Goal: Information Seeking & Learning: Learn about a topic

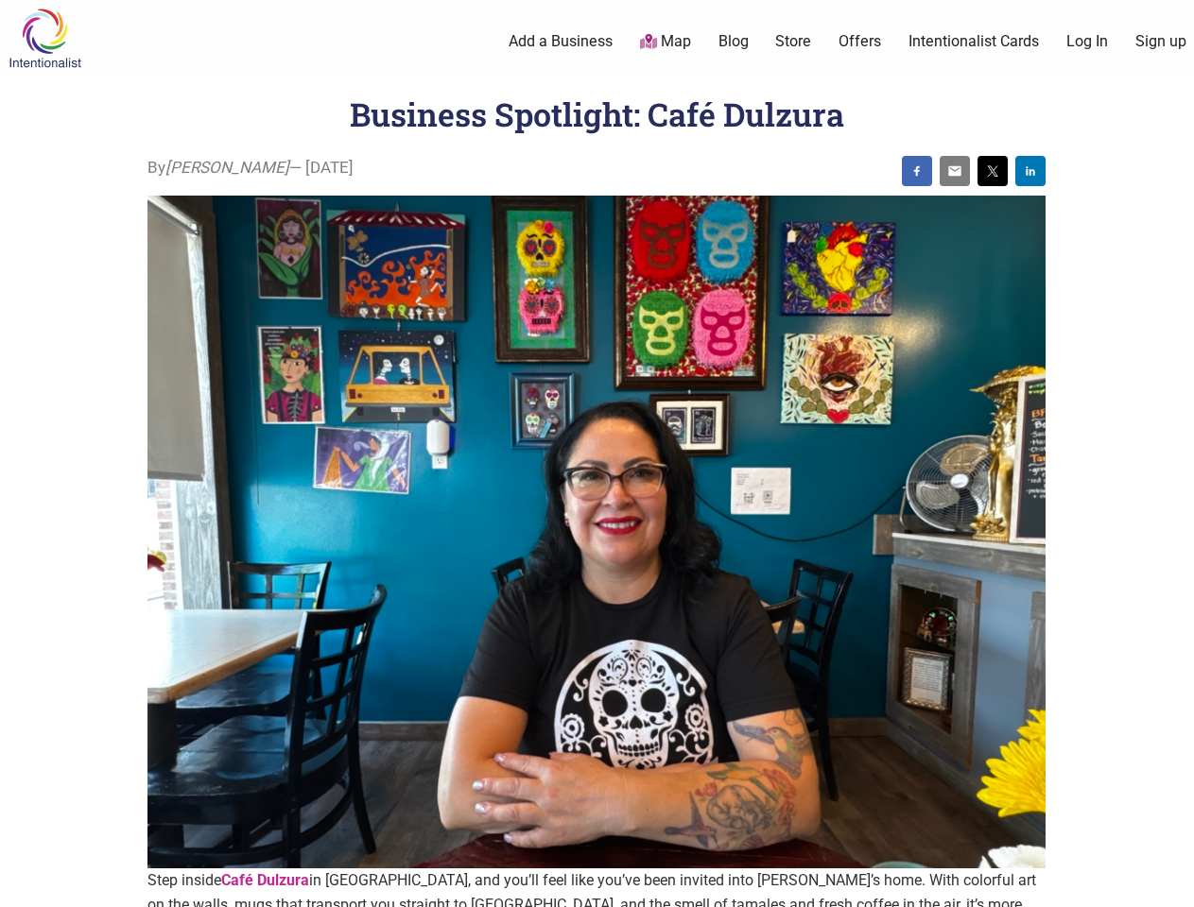
click at [596, 454] on img at bounding box center [596, 533] width 898 height 674
click at [917, 171] on img at bounding box center [916, 170] width 15 height 15
click at [955, 171] on img at bounding box center [954, 170] width 15 height 15
click at [992, 171] on img at bounding box center [992, 170] width 15 height 15
click at [1030, 171] on img at bounding box center [1030, 170] width 15 height 15
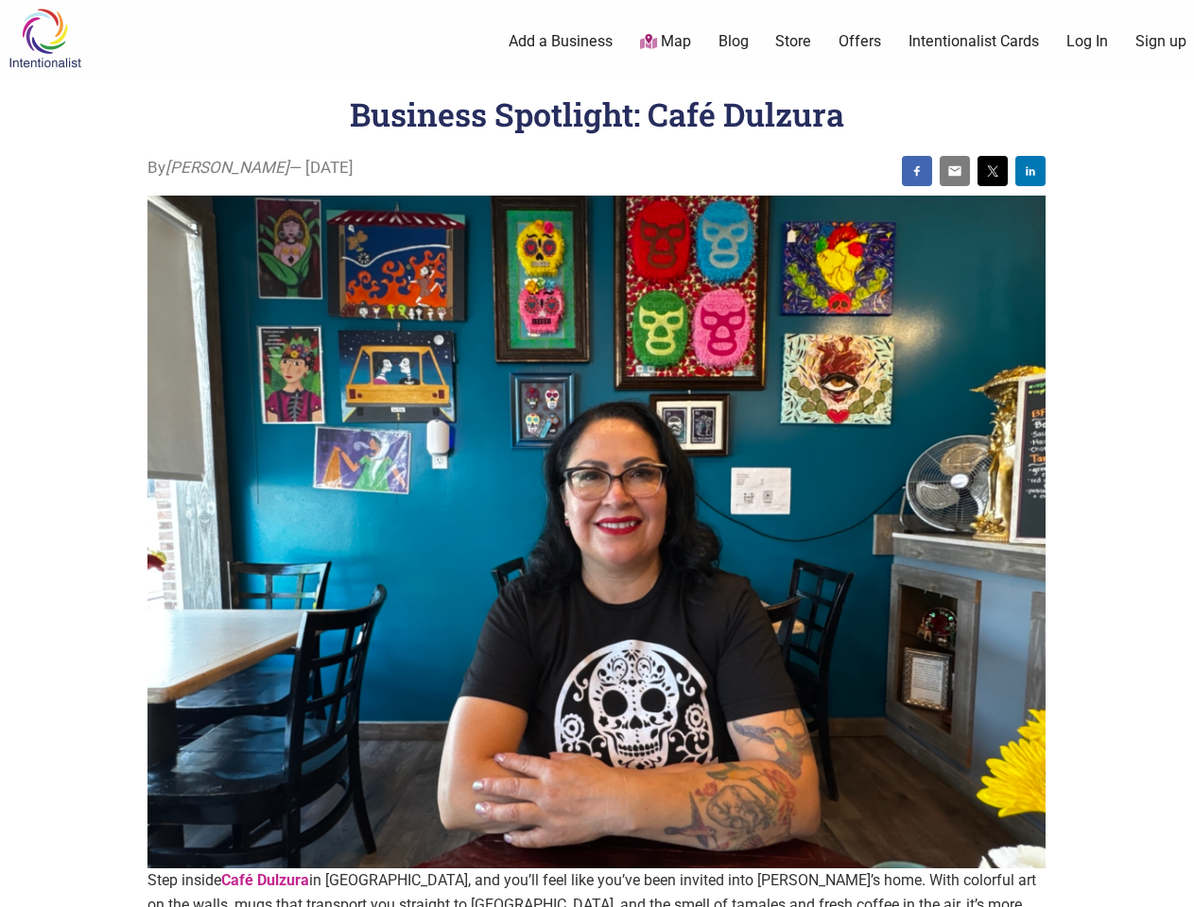
click at [1172, 886] on icon at bounding box center [1172, 884] width 21 height 24
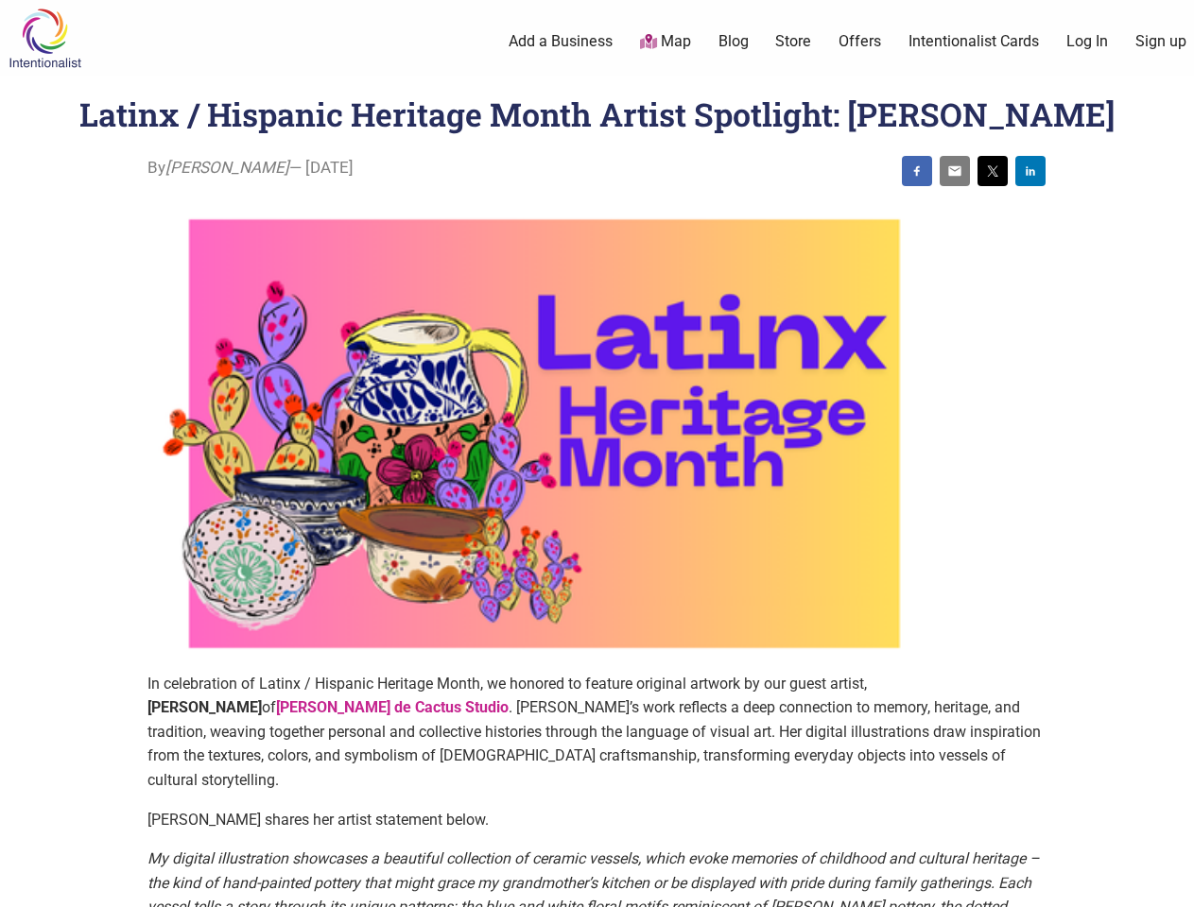
click at [596, 454] on img at bounding box center [544, 434] width 794 height 476
click at [917, 171] on img at bounding box center [916, 170] width 15 height 15
click at [955, 171] on img at bounding box center [954, 170] width 15 height 15
click at [992, 171] on img at bounding box center [992, 170] width 15 height 15
click at [1030, 171] on img at bounding box center [1030, 170] width 15 height 15
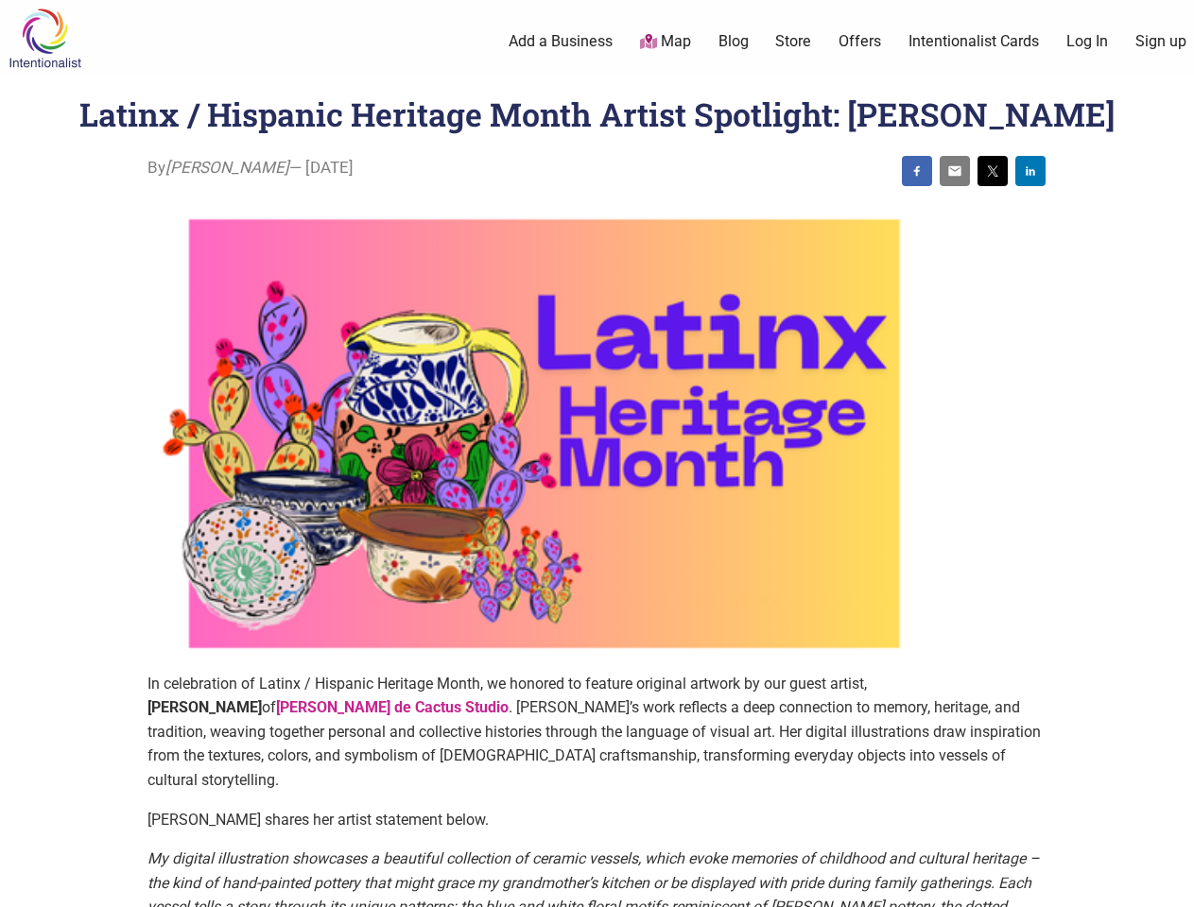
click at [1172, 886] on icon at bounding box center [1172, 884] width 21 height 24
